Goal: Feedback & Contribution: Submit feedback/report problem

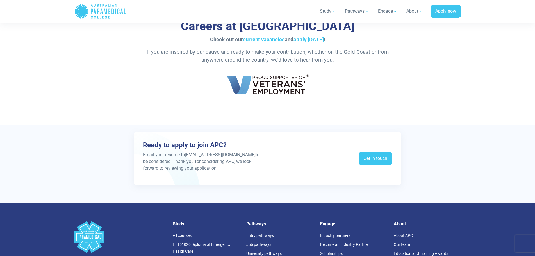
scroll to position [1010, 0]
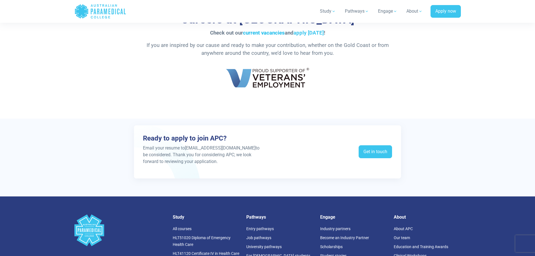
click at [259, 31] on link "current vacancies" at bounding box center [264, 33] width 42 height 6
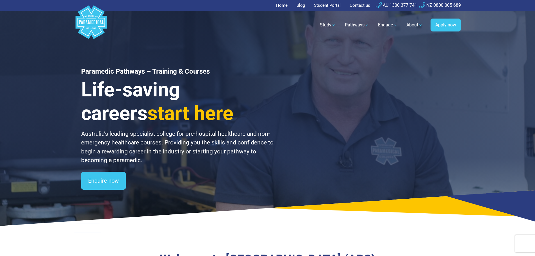
click at [365, 5] on link "Contact us" at bounding box center [359, 5] width 27 height 11
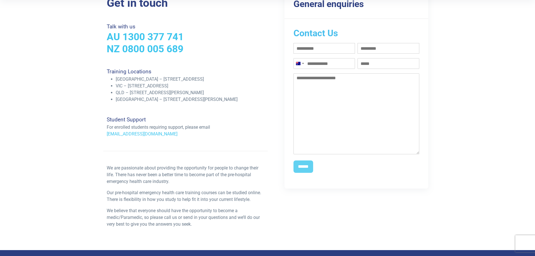
scroll to position [112, 0]
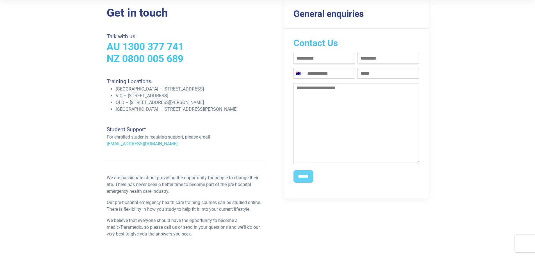
click at [324, 108] on textarea "Your message" at bounding box center [356, 123] width 126 height 81
drag, startPoint x: 324, startPoint y: 108, endPoint x: 342, endPoint y: 58, distance: 53.9
click at [342, 58] on input "First name (Required)" at bounding box center [324, 58] width 62 height 11
type input "***"
click at [375, 60] on input "Last name (Required)" at bounding box center [388, 58] width 62 height 11
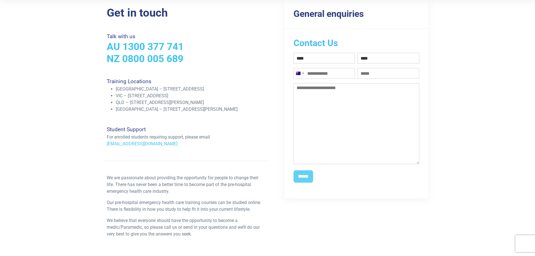
type input "****"
click at [379, 73] on input "Email (Required)" at bounding box center [388, 73] width 62 height 11
type input "**********"
click at [328, 99] on textarea "Your message" at bounding box center [356, 123] width 126 height 81
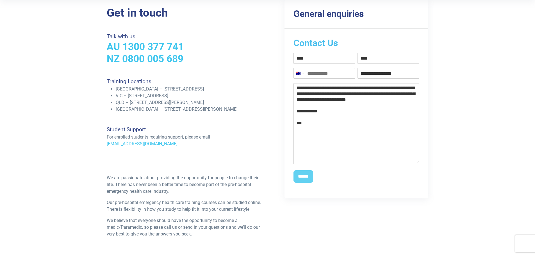
drag, startPoint x: 310, startPoint y: 111, endPoint x: 318, endPoint y: 111, distance: 8.1
click at [318, 111] on textarea "**********" at bounding box center [356, 123] width 126 height 81
type textarea "**********"
click at [302, 178] on input "******" at bounding box center [303, 176] width 20 height 12
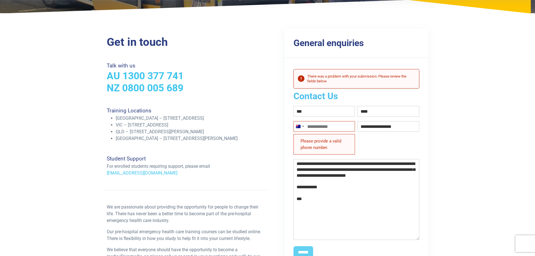
scroll to position [84, 0]
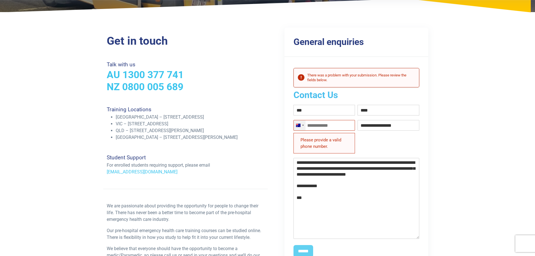
click at [301, 127] on div "Australia +61" at bounding box center [300, 125] width 12 height 10
click at [339, 139] on li "Australia +61" at bounding box center [324, 136] width 61 height 11
type input "*********"
click at [457, 146] on div "Get in touch Talk with us AU 1300 377 741 NZ 0800 005 689 Training Locations NS…" at bounding box center [267, 153] width 393 height 274
click at [307, 249] on input "******" at bounding box center [303, 251] width 20 height 12
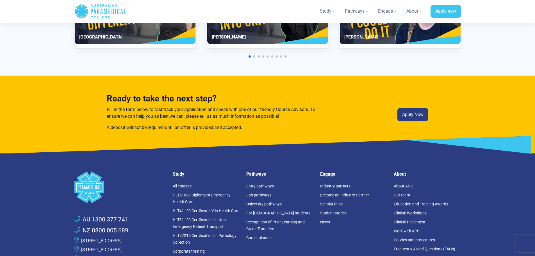
scroll to position [786, 0]
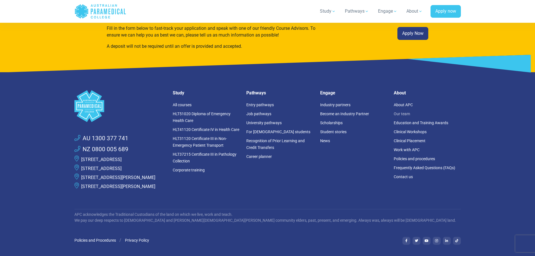
click at [402, 112] on link "Our team" at bounding box center [401, 113] width 16 height 4
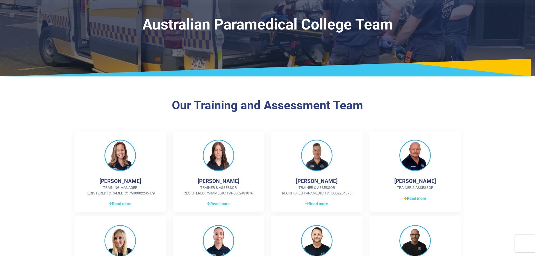
scroll to position [28, 0]
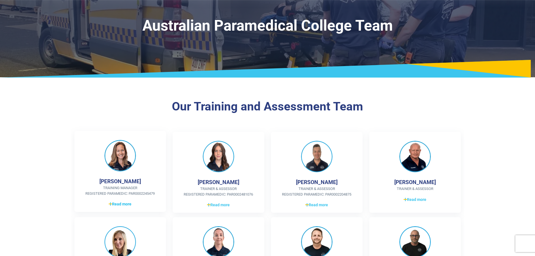
click at [125, 203] on span "Read more" at bounding box center [120, 204] width 23 height 6
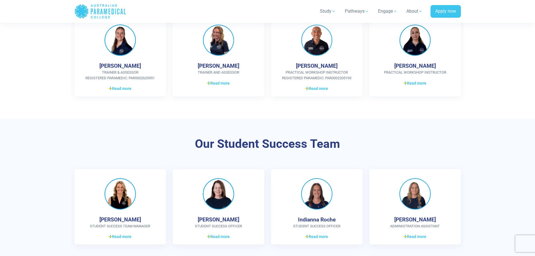
scroll to position [449, 0]
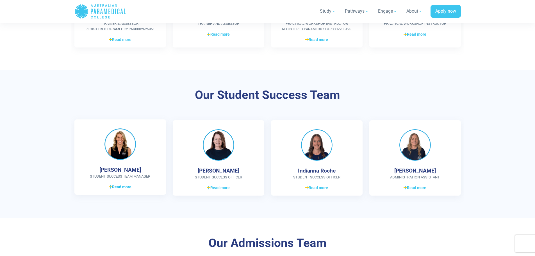
click at [124, 186] on span "Read more" at bounding box center [120, 187] width 23 height 6
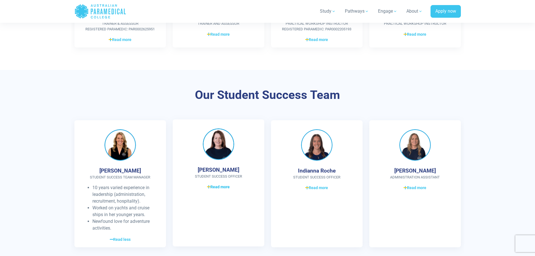
click at [220, 189] on span "Read more" at bounding box center [218, 187] width 23 height 6
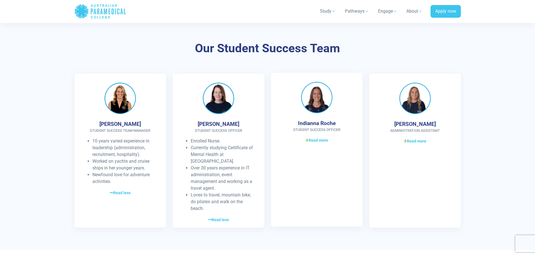
scroll to position [505, 0]
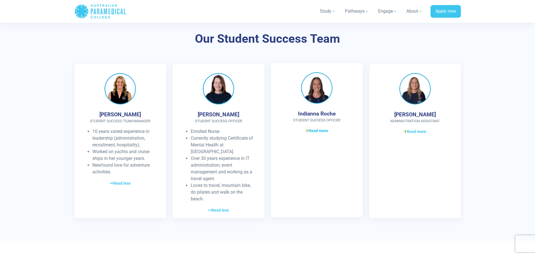
click at [325, 131] on span "Read more" at bounding box center [316, 131] width 23 height 6
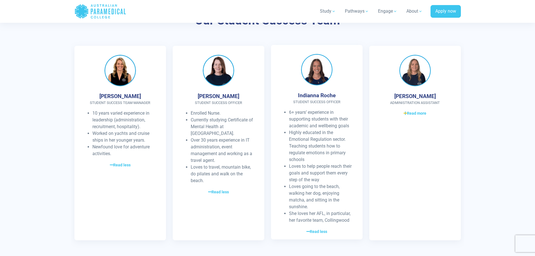
scroll to position [533, 0]
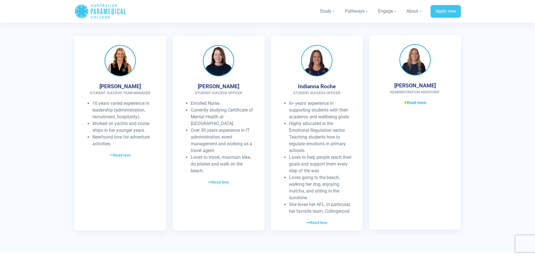
click at [418, 103] on span "Read more" at bounding box center [414, 103] width 23 height 6
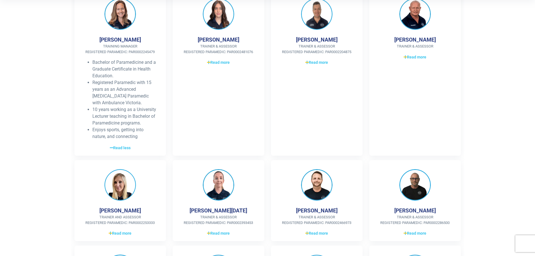
scroll to position [168, 0]
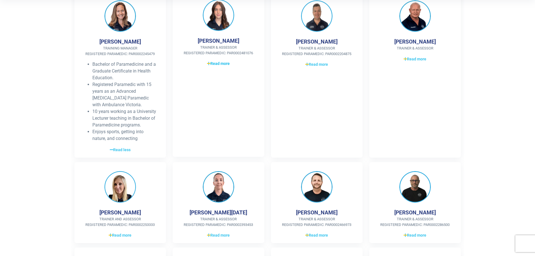
click at [218, 64] on span "Read more" at bounding box center [218, 64] width 23 height 6
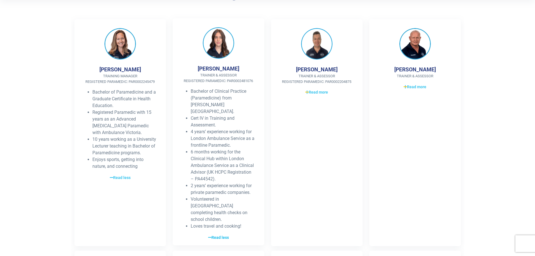
scroll to position [140, 0]
click at [317, 93] on span "Read more" at bounding box center [316, 92] width 23 height 6
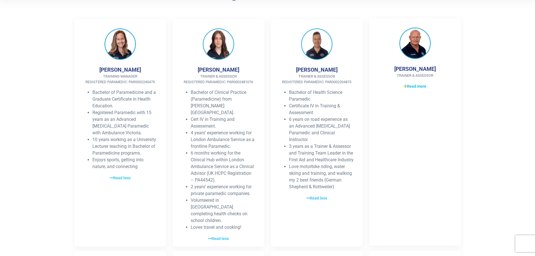
click at [414, 86] on span "Read more" at bounding box center [414, 86] width 23 height 6
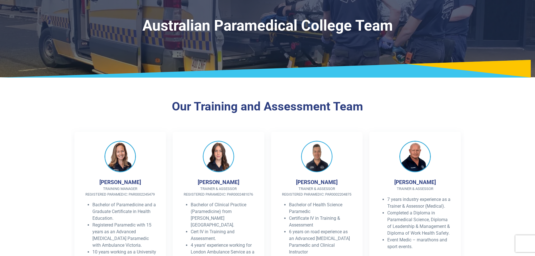
scroll to position [0, 0]
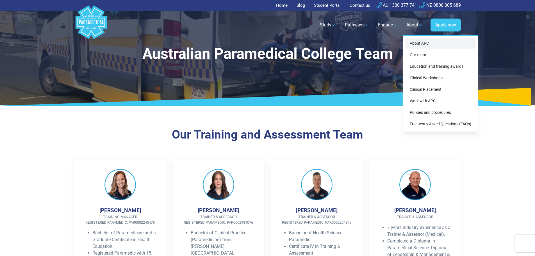
click at [418, 42] on link "About APC" at bounding box center [440, 43] width 70 height 10
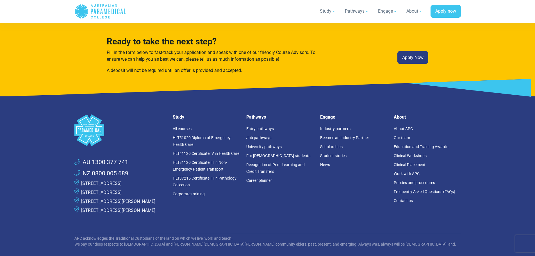
scroll to position [1544, 0]
